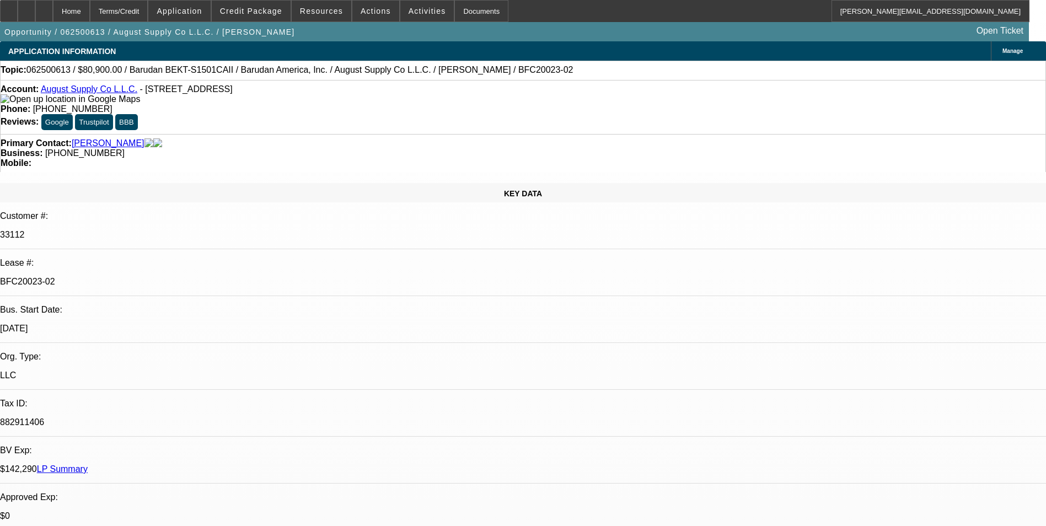
select select "0"
select select "2"
select select "0.1"
select select "4"
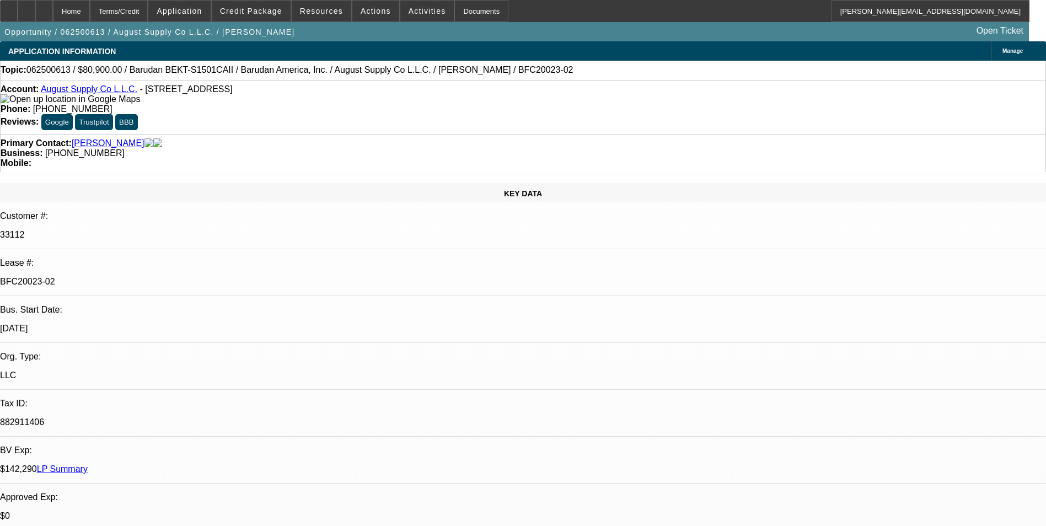
select select "0"
select select "2"
select select "0.1"
select select "4"
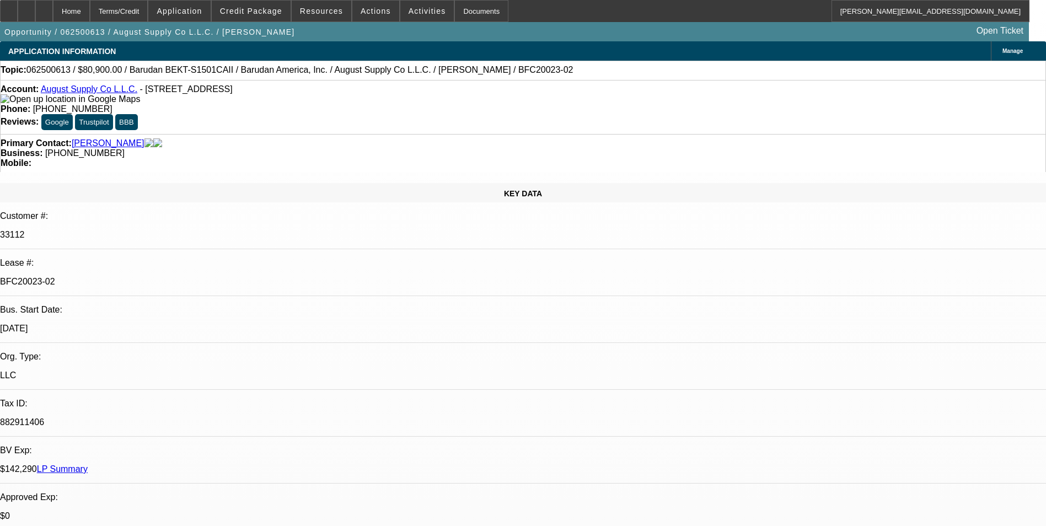
select select "0"
select select "2"
select select "0.1"
select select "4"
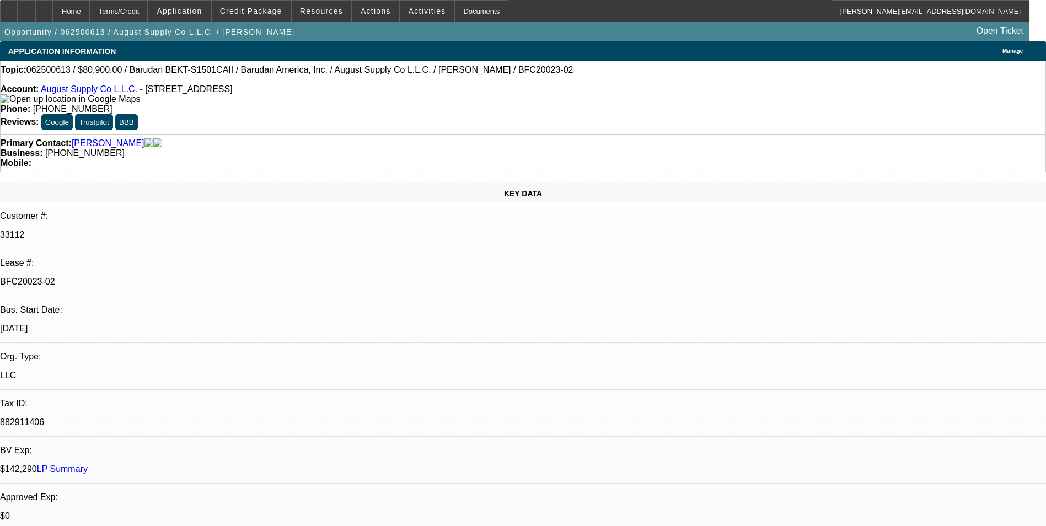
select select "0"
select select "2"
select select "0.1"
select select "4"
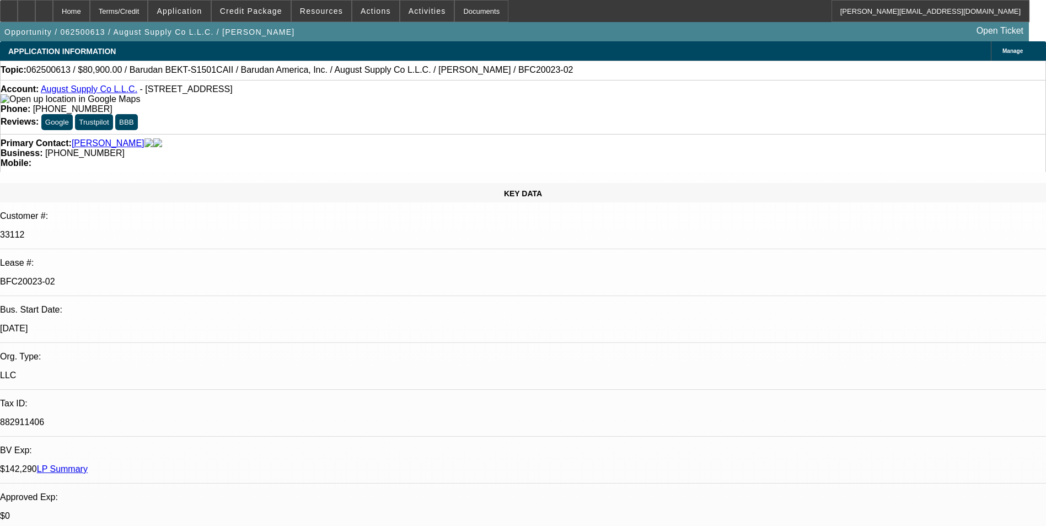
click at [513, 74] on div "Topic: 062500613 / $80,900.00 / Barudan BEKT-S1501CAII / Barudan America, Inc. …" at bounding box center [523, 70] width 1045 height 10
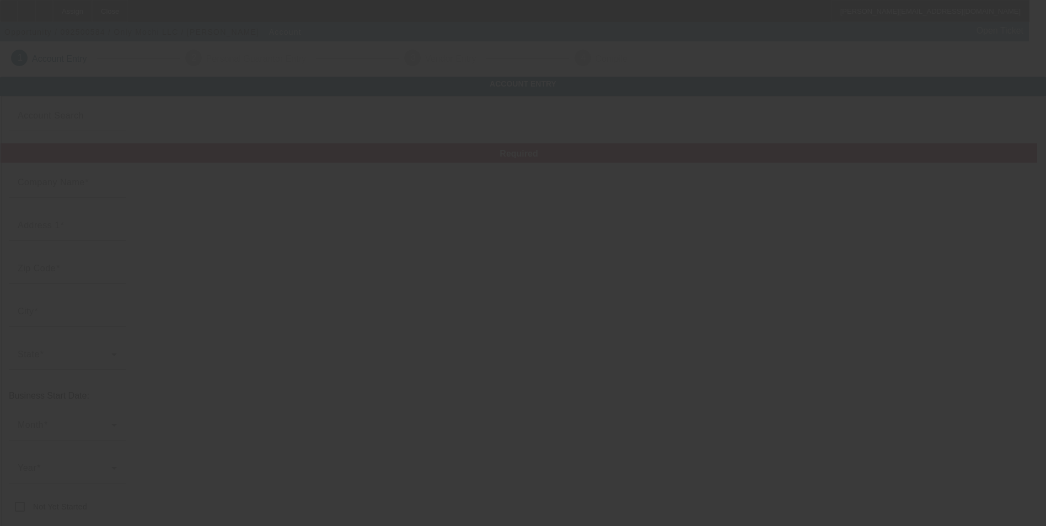
type input "Only Mochi LLC"
type input "2413 Spanish Fork Avenue"
type input "89031"
type input "North Las Vegas"
type input "[PHONE_NUMBER]"
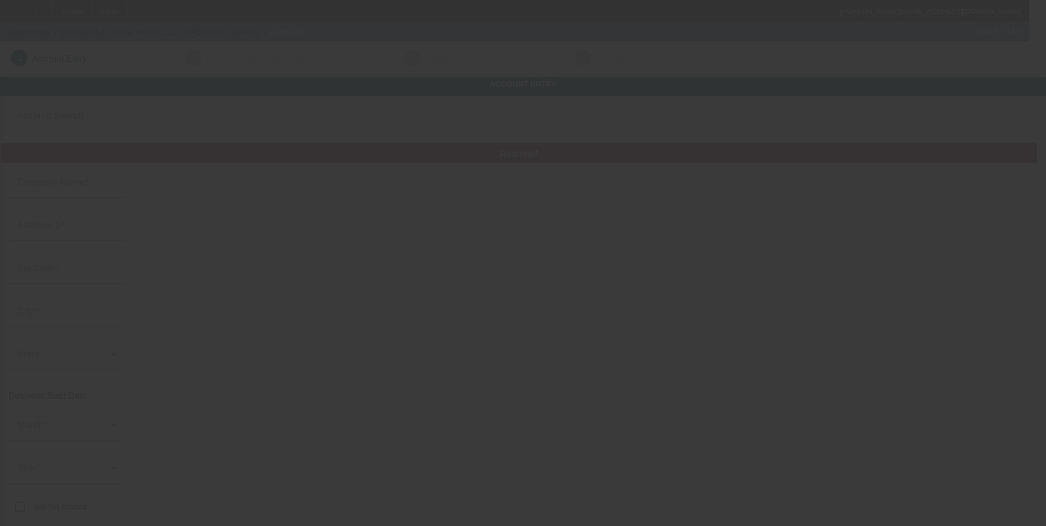
type input "[EMAIL_ADDRESS][DOMAIN_NAME]"
type input "[US_EMPLOYER_IDENTIFICATION_NUMBER]"
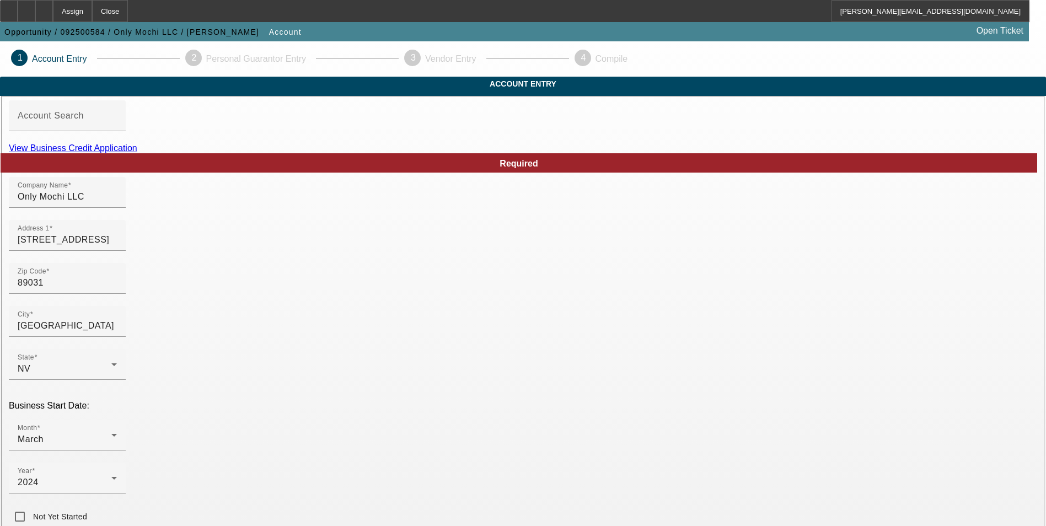
click at [137, 153] on link "View Business Credit Application" at bounding box center [73, 147] width 129 height 9
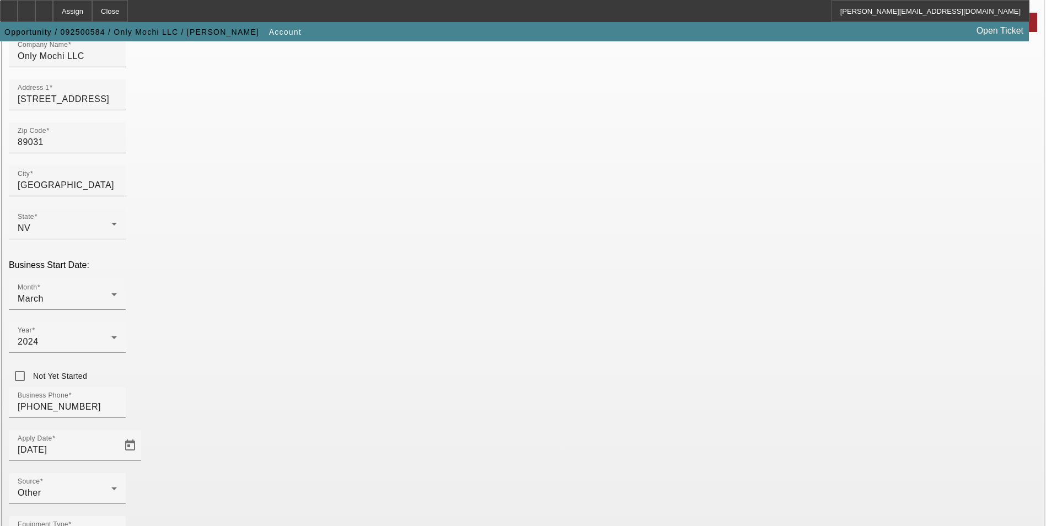
scroll to position [180, 0]
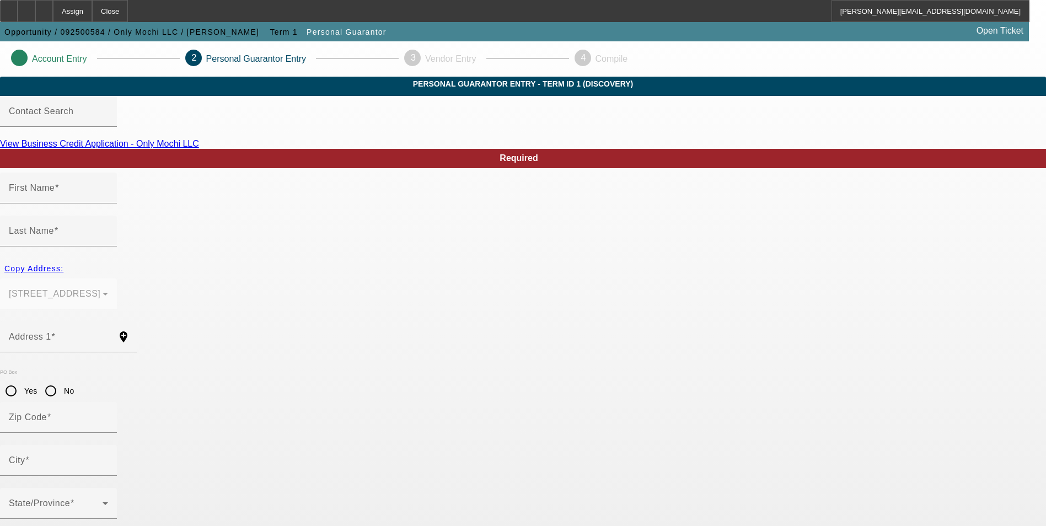
type input "Alan"
type input "Bertin"
type input "2413 Spanish Fork Avenue"
radio input "true"
type input "89031"
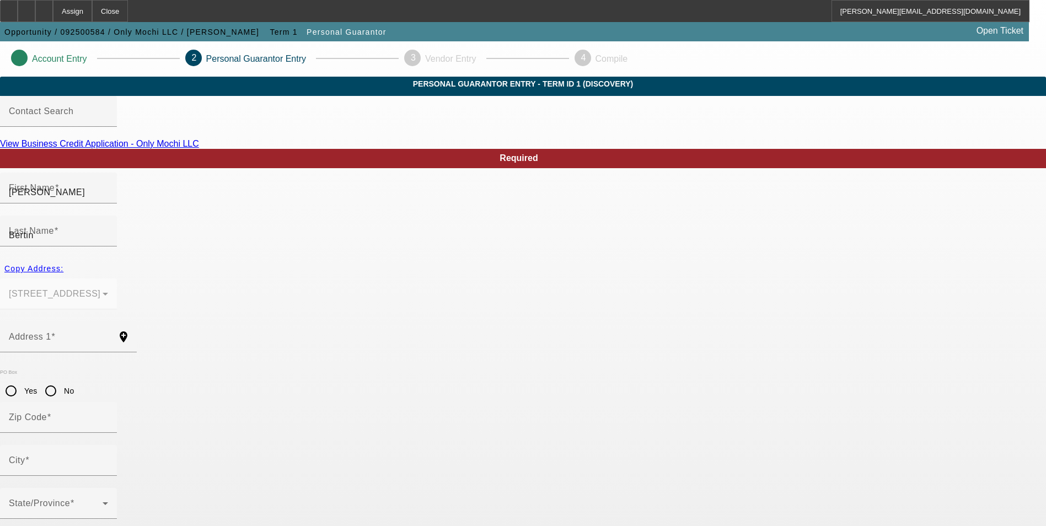
type input "North Las Vegas"
type input "100"
type input "680-42-9177"
type input "[EMAIL_ADDRESS][DOMAIN_NAME]"
type input "[PHONE_NUMBER]"
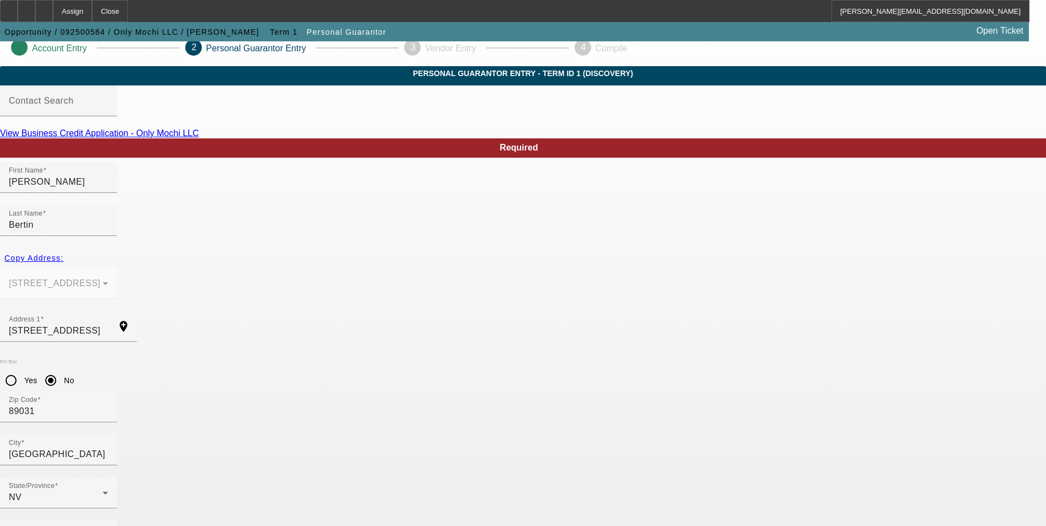
scroll to position [13, 0]
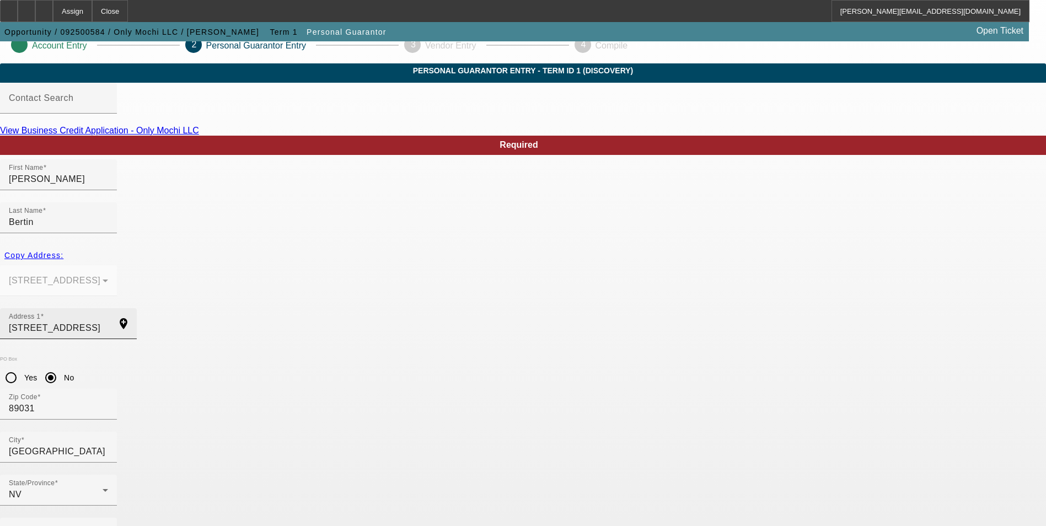
click at [108, 322] on input "2413 Spanish Fork Avenue" at bounding box center [58, 328] width 99 height 13
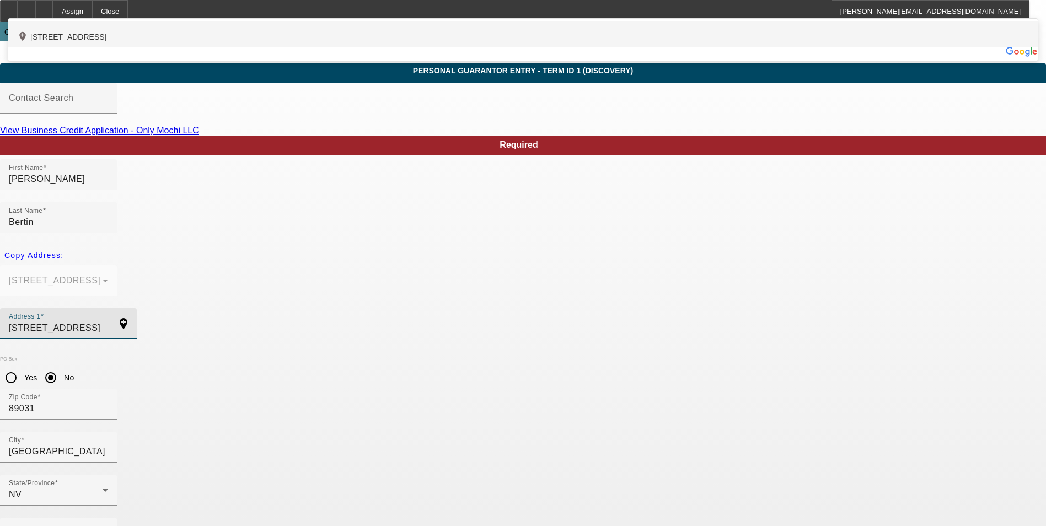
type input "2413 Spanish Fork Avenue north las"
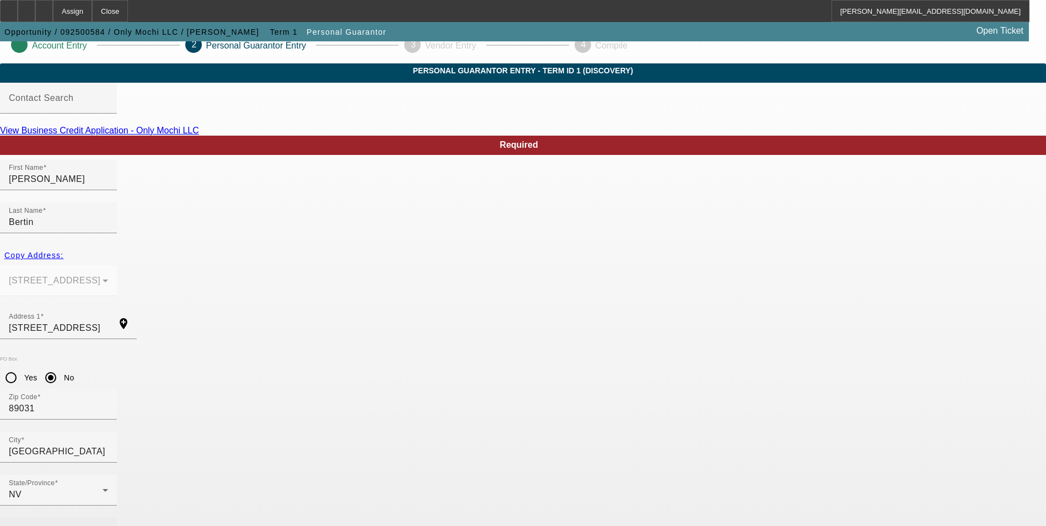
click at [81, 526] on label "Business Phone" at bounding box center [45, 533] width 72 height 10
type input "[PHONE_NUMBER]"
drag, startPoint x: 621, startPoint y: 297, endPoint x: 528, endPoint y: 292, distance: 92.8
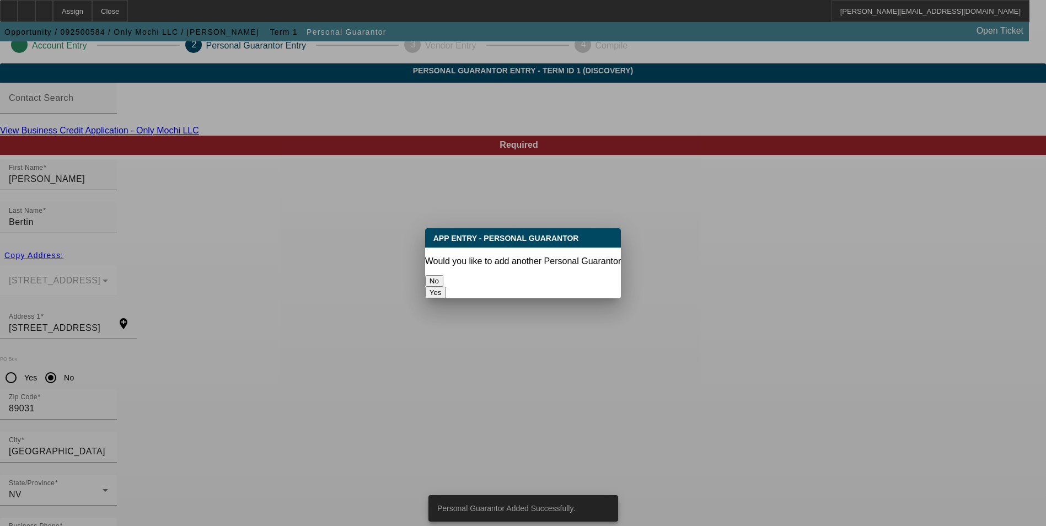
scroll to position [0, 0]
click at [443, 275] on button "No" at bounding box center [434, 281] width 18 height 12
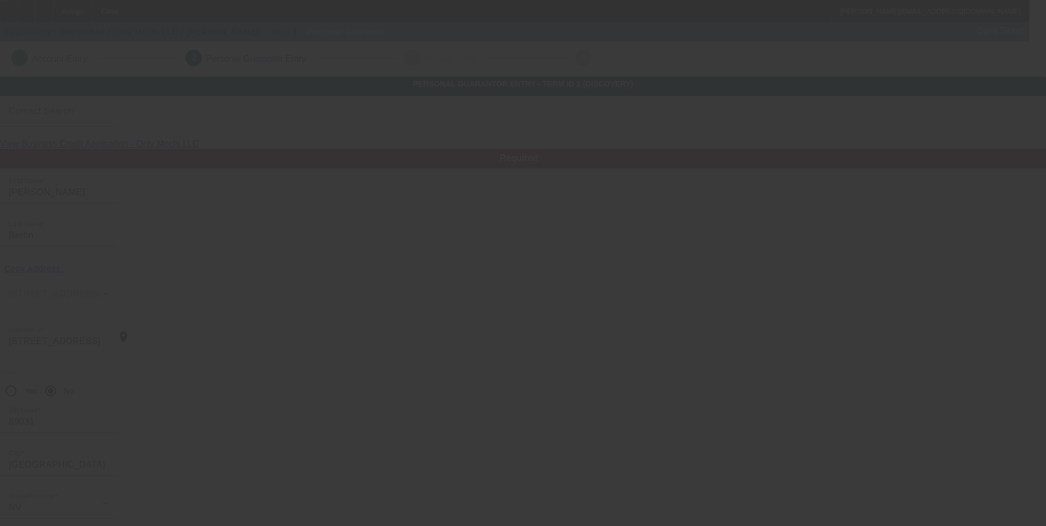
scroll to position [13, 0]
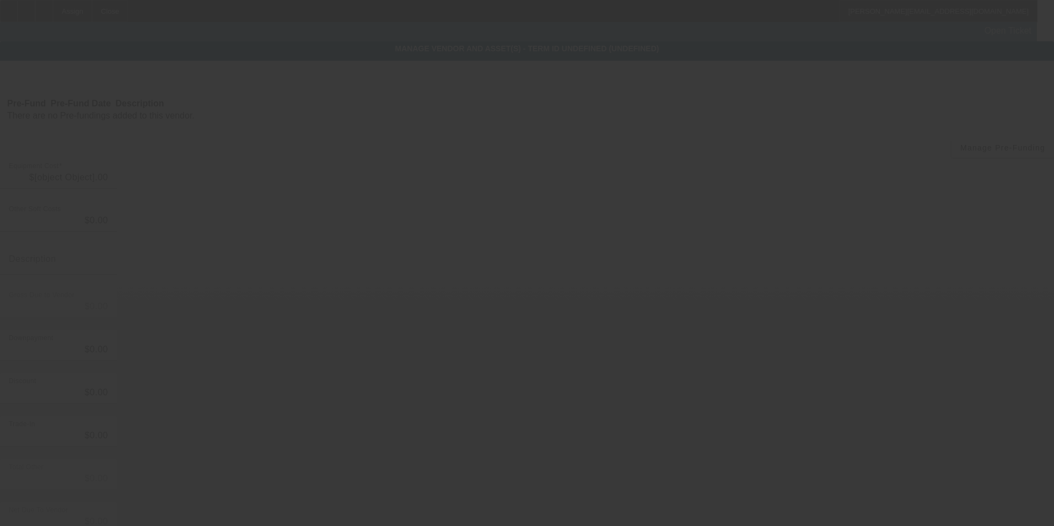
type input "$17,729.00"
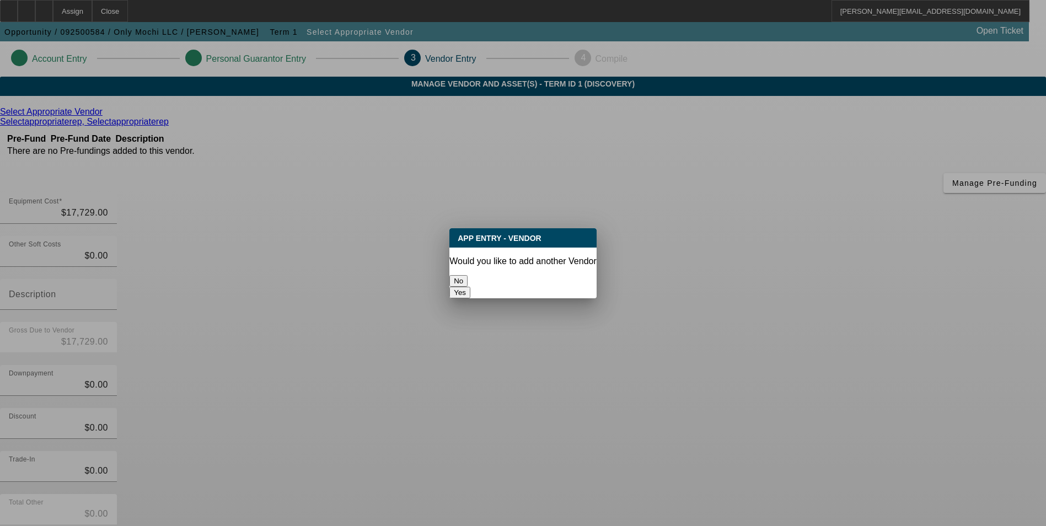
click at [468, 275] on button "No" at bounding box center [458, 281] width 18 height 12
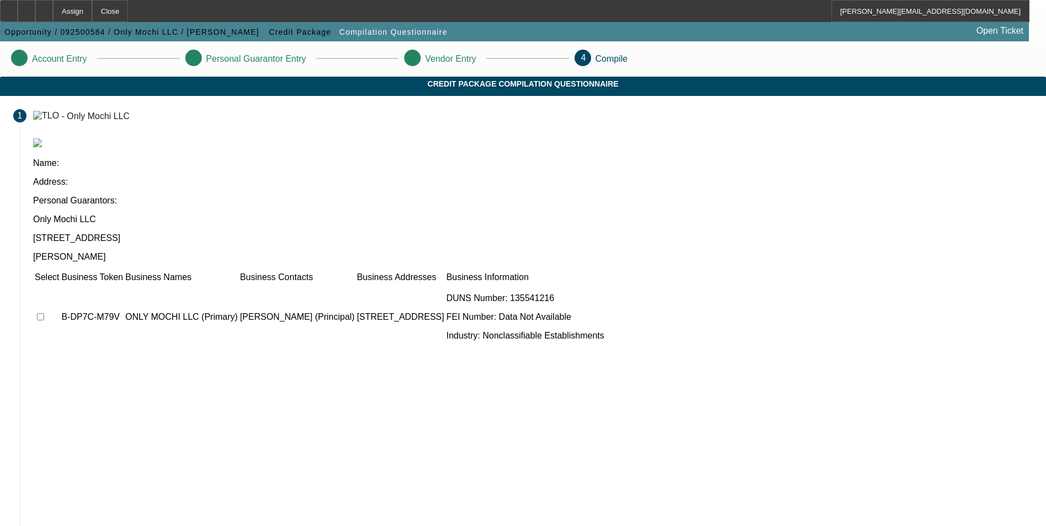
click at [44, 313] on input "checkbox" at bounding box center [40, 316] width 7 height 7
checkbox input "true"
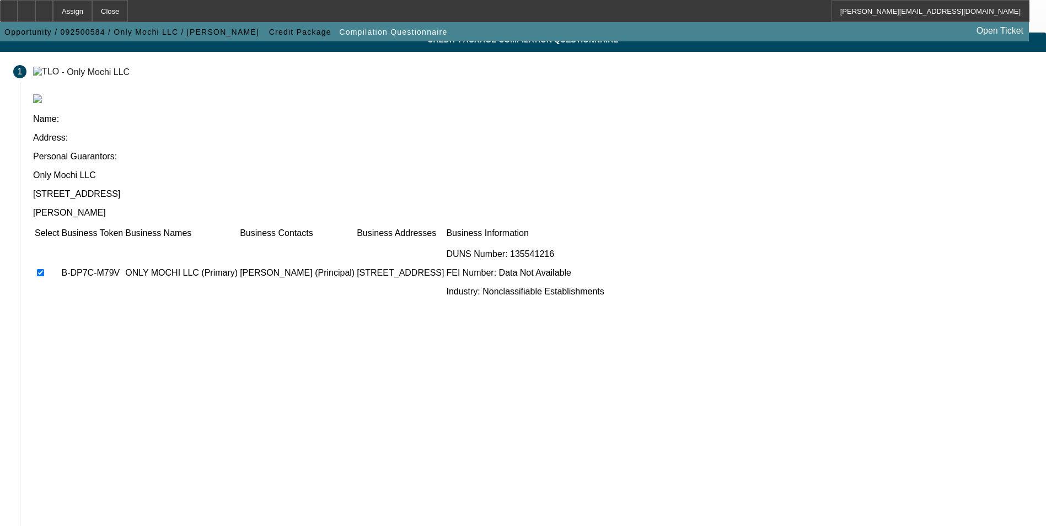
drag, startPoint x: 759, startPoint y: 462, endPoint x: 728, endPoint y: 449, distance: 33.7
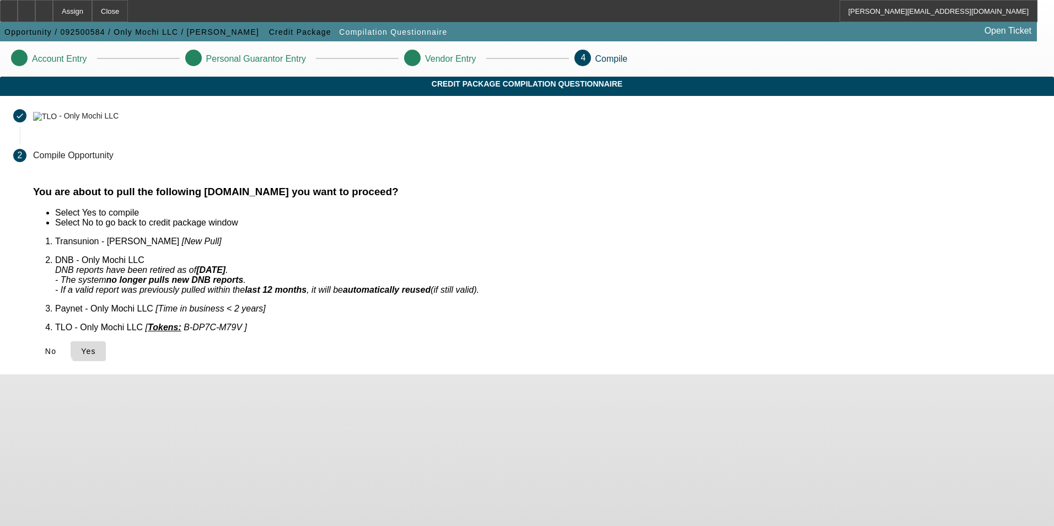
click at [96, 347] on span "Yes" at bounding box center [88, 351] width 15 height 9
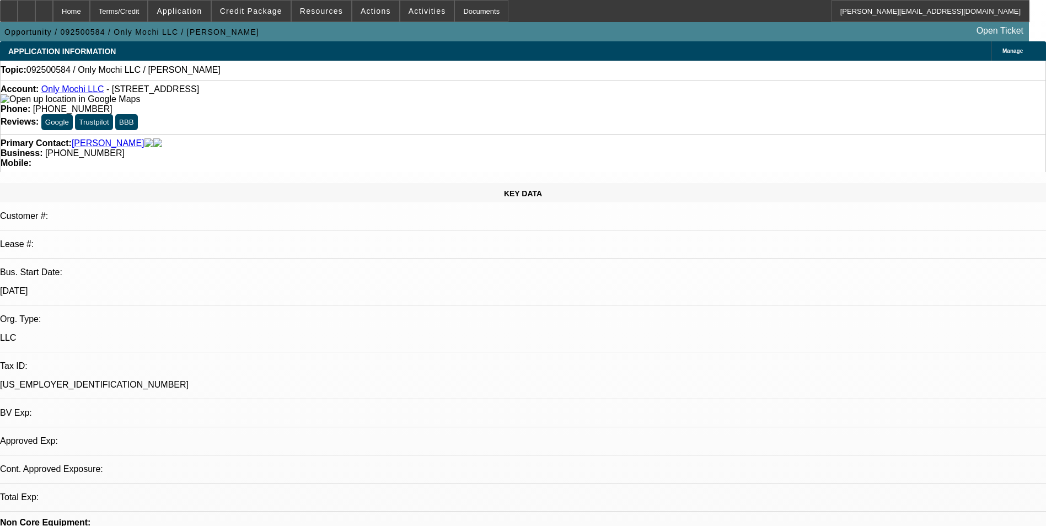
select select "0"
select select "2"
select select "0.1"
select select "1"
select select "2"
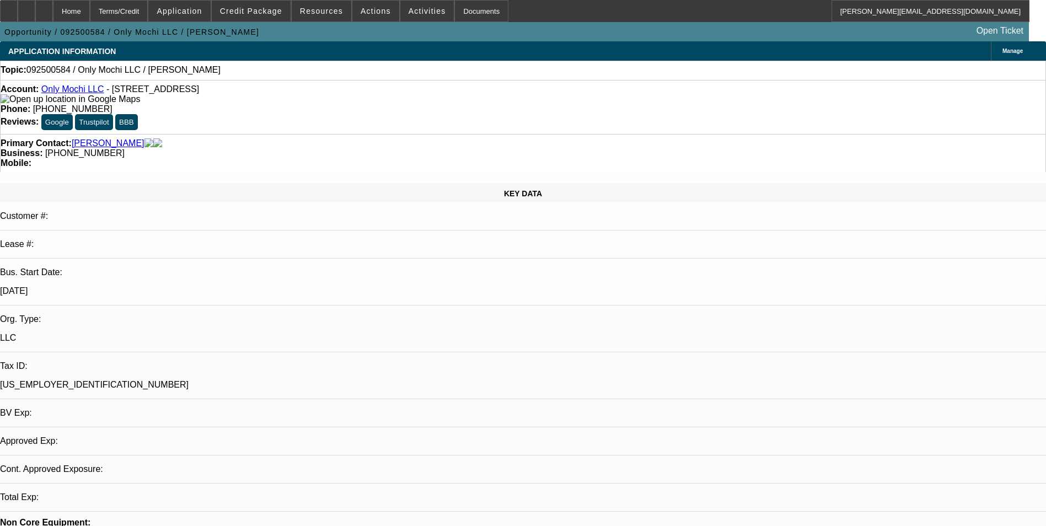
select select "4"
click at [53, 8] on div at bounding box center [44, 11] width 18 height 22
select select "0"
select select "2"
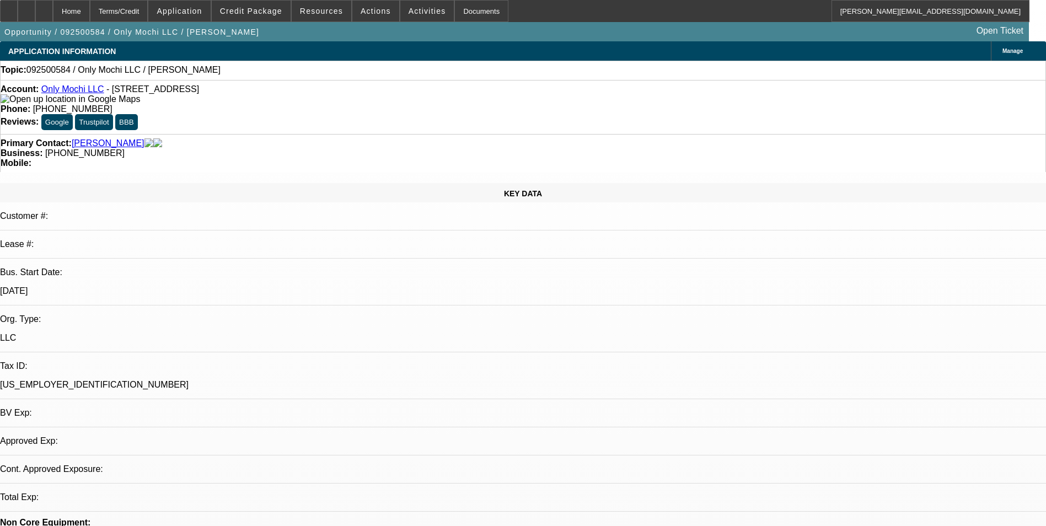
select select "2"
select select "0.1"
select select "1"
select select "4"
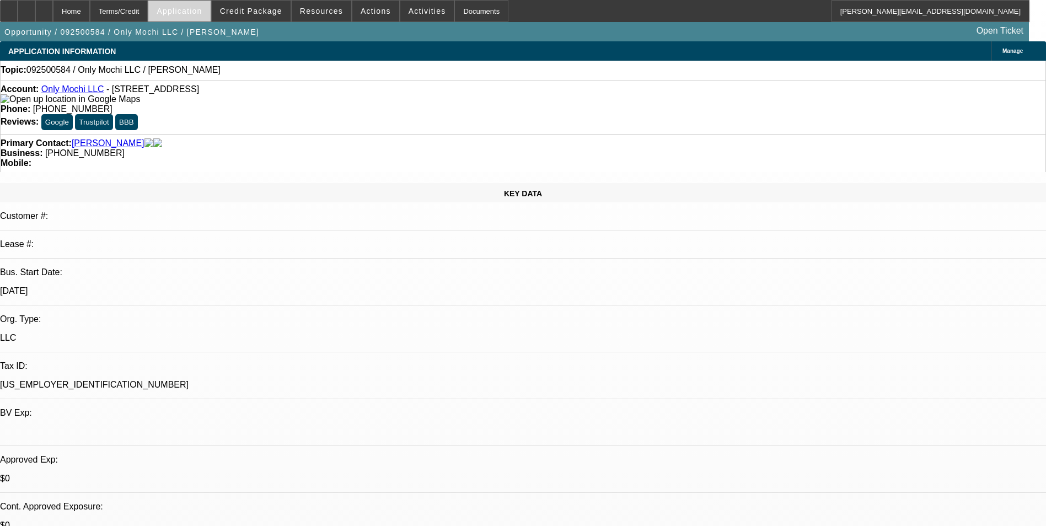
click at [210, 19] on span at bounding box center [179, 11] width 62 height 26
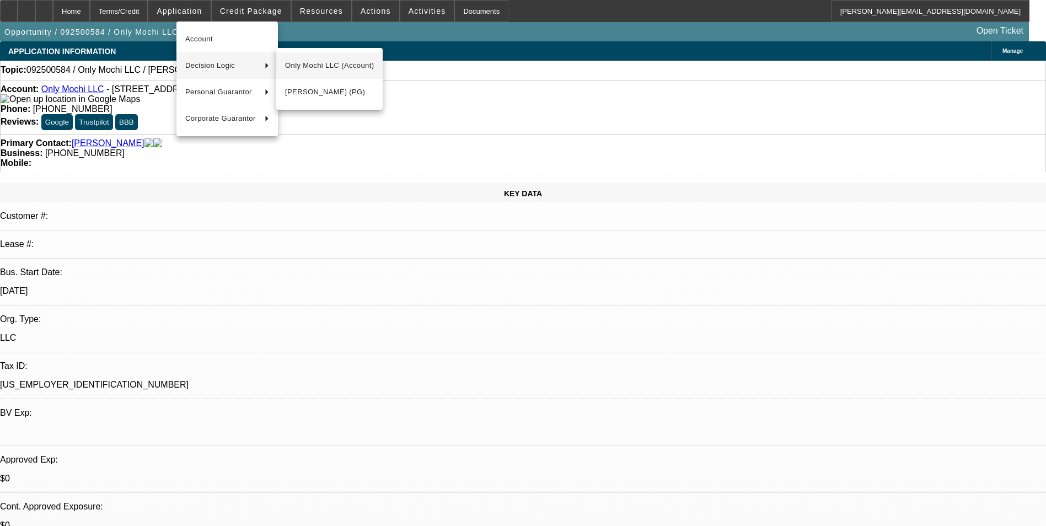
click at [308, 62] on span "Only Mochi LLC (Account)" at bounding box center [329, 65] width 89 height 13
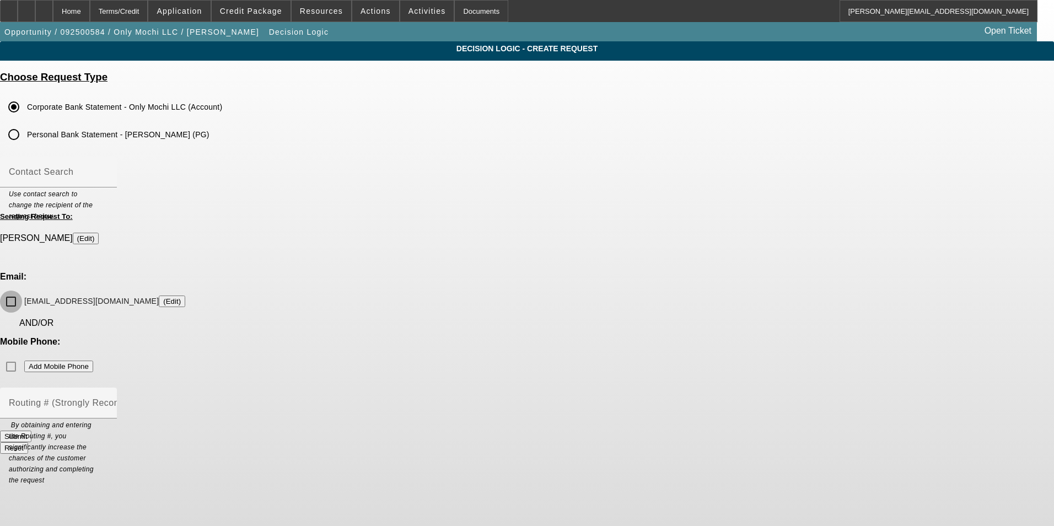
click at [22, 291] on input "[EMAIL_ADDRESS][DOMAIN_NAME] (Edit)" at bounding box center [11, 302] width 22 height 22
click at [31, 431] on button "Submit" at bounding box center [15, 437] width 31 height 12
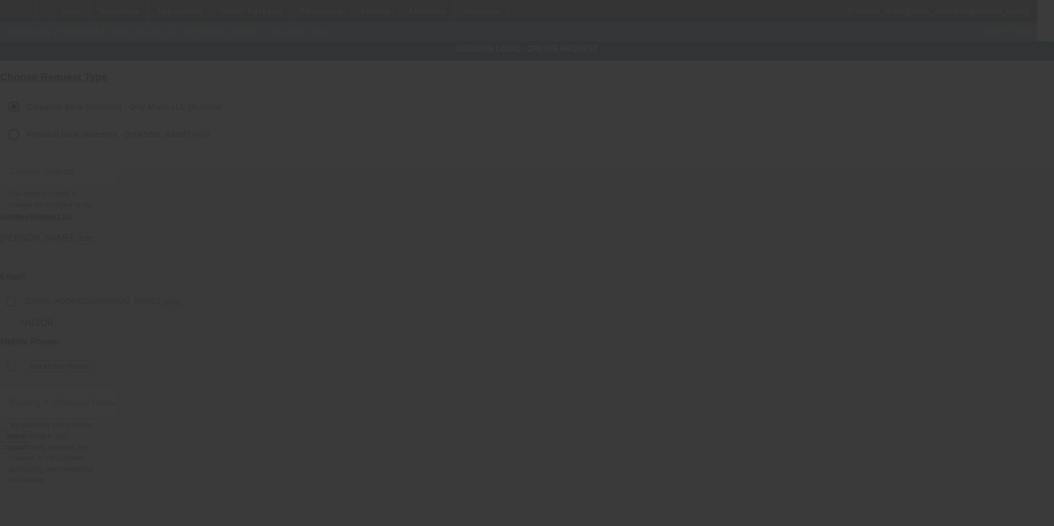
checkbox input "false"
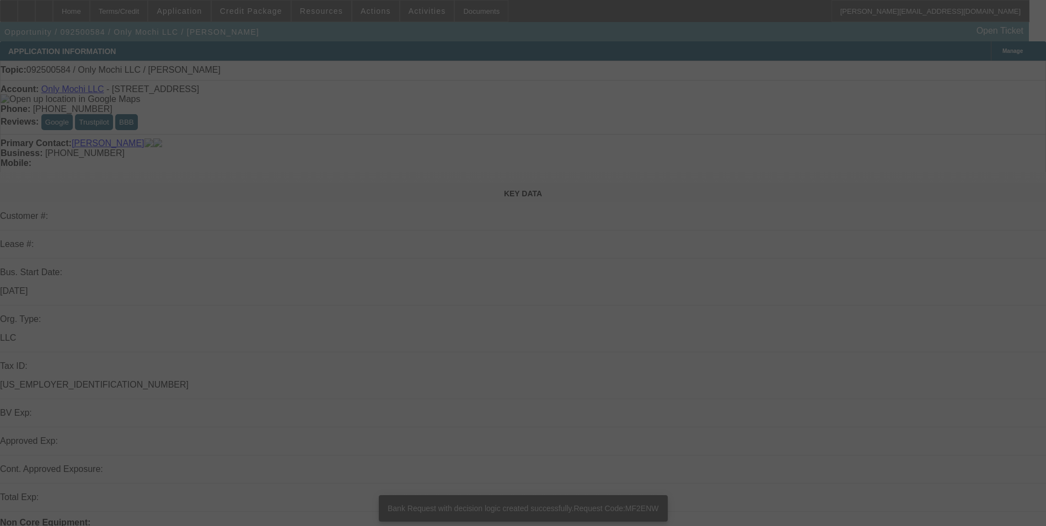
select select "0"
select select "2"
select select "0.1"
select select "4"
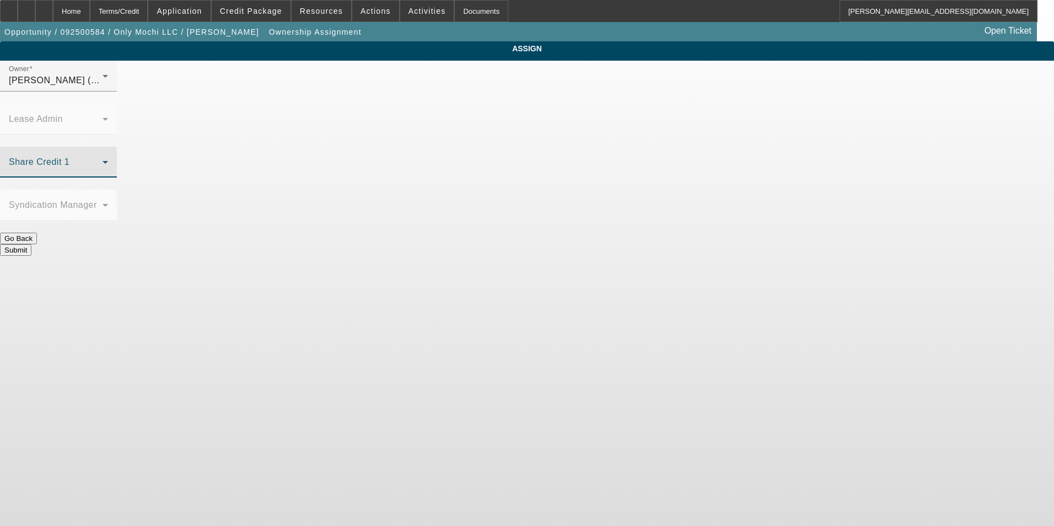
click at [103, 160] on span at bounding box center [56, 166] width 94 height 13
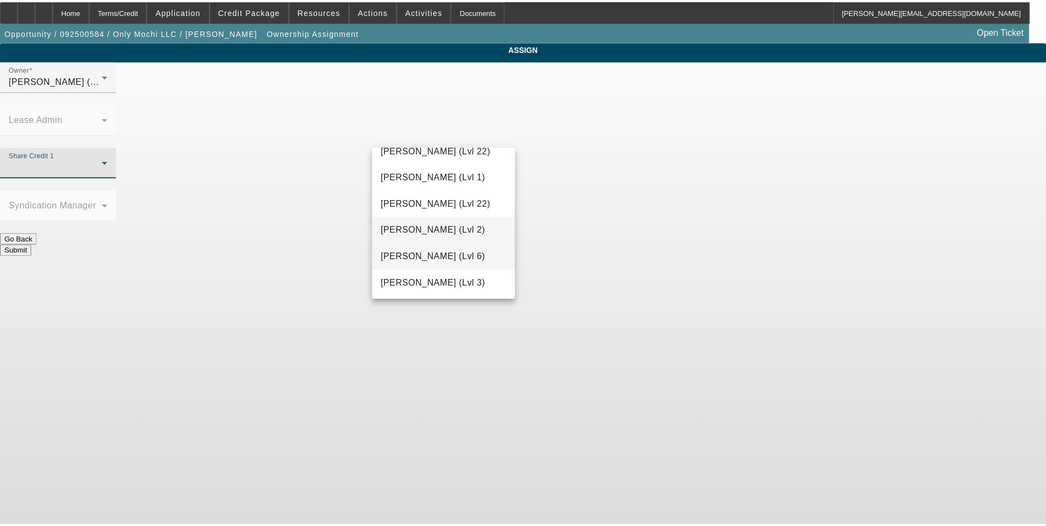
scroll to position [1390, 0]
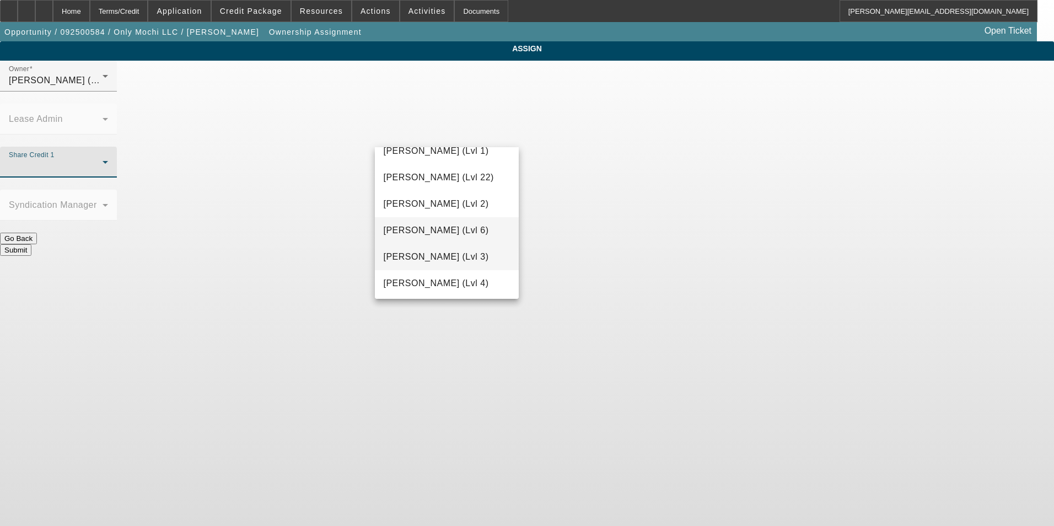
click at [462, 254] on span "[PERSON_NAME] (Lvl 3)" at bounding box center [436, 256] width 105 height 13
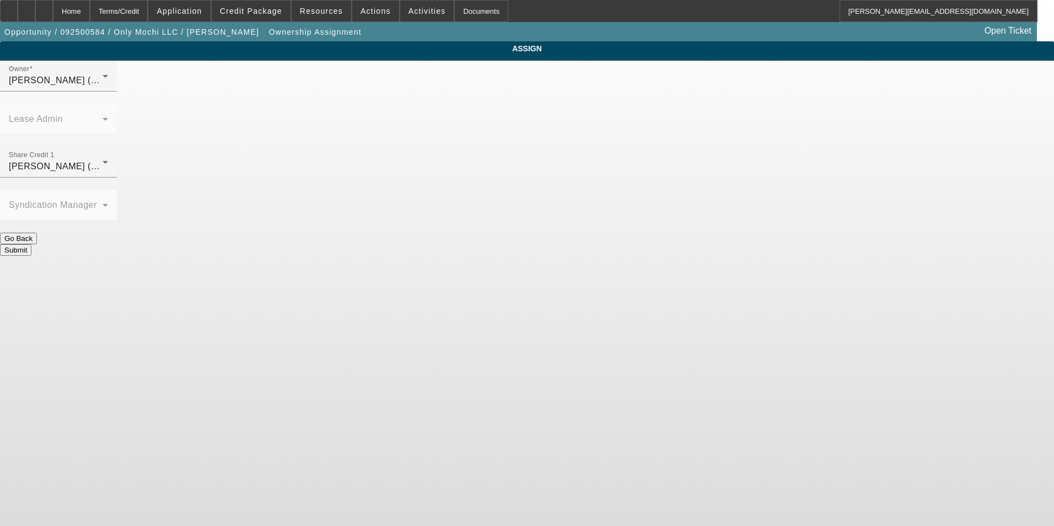
click at [31, 244] on button "Submit" at bounding box center [15, 250] width 31 height 12
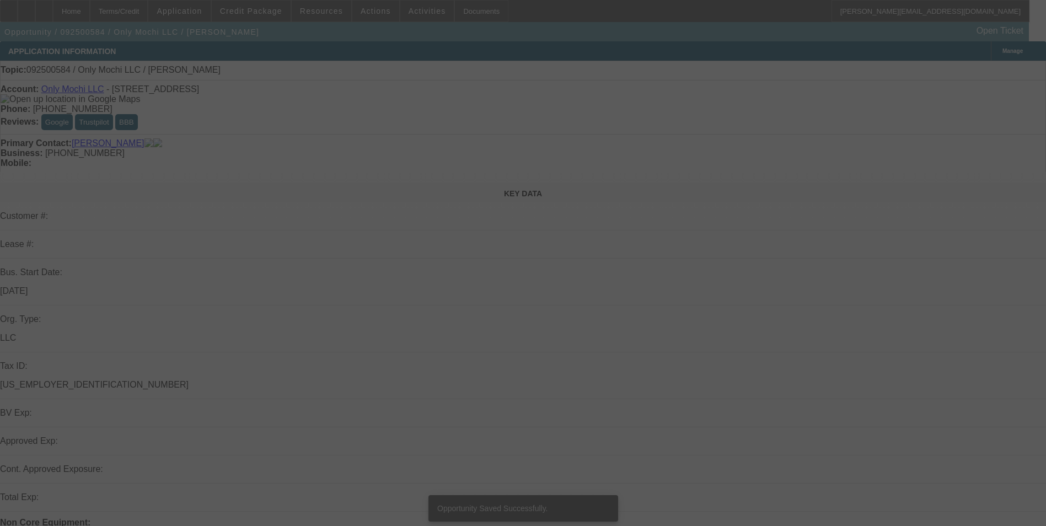
select select "0"
select select "2"
select select "0.1"
select select "4"
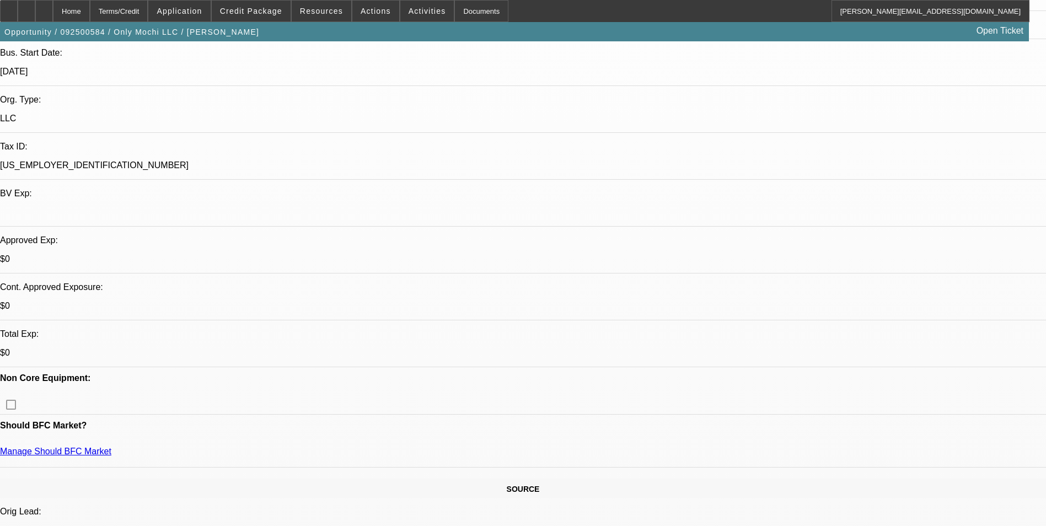
scroll to position [221, 0]
click at [35, 13] on div at bounding box center [27, 11] width 18 height 22
